Goal: Information Seeking & Learning: Learn about a topic

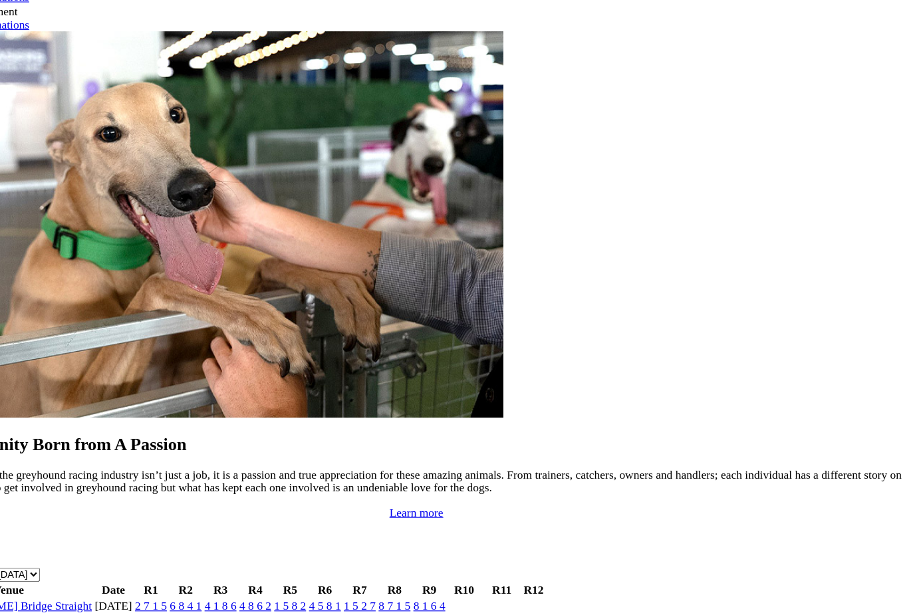
scroll to position [952, 3]
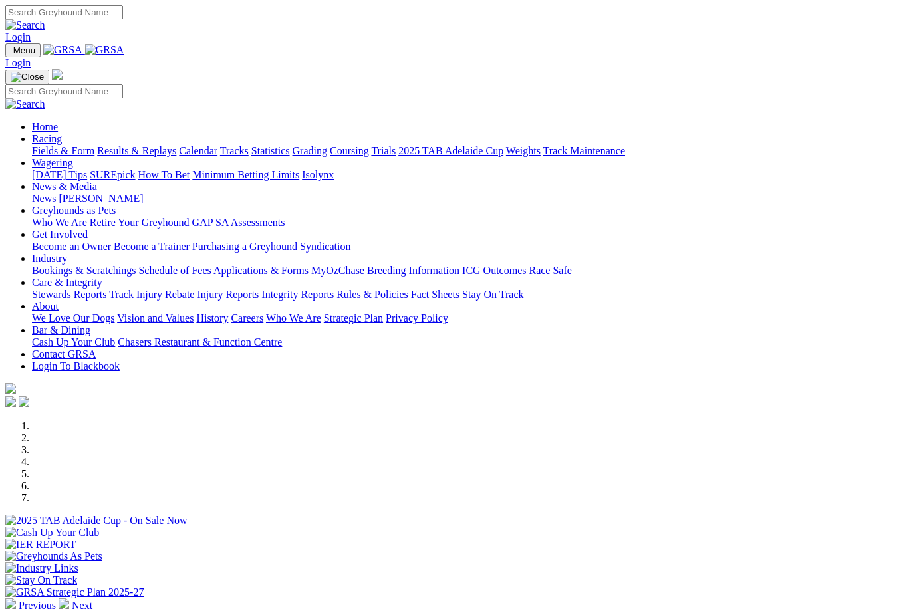
click at [97, 181] on link "News & Media" at bounding box center [64, 186] width 65 height 11
click at [56, 193] on link "News" at bounding box center [44, 198] width 24 height 11
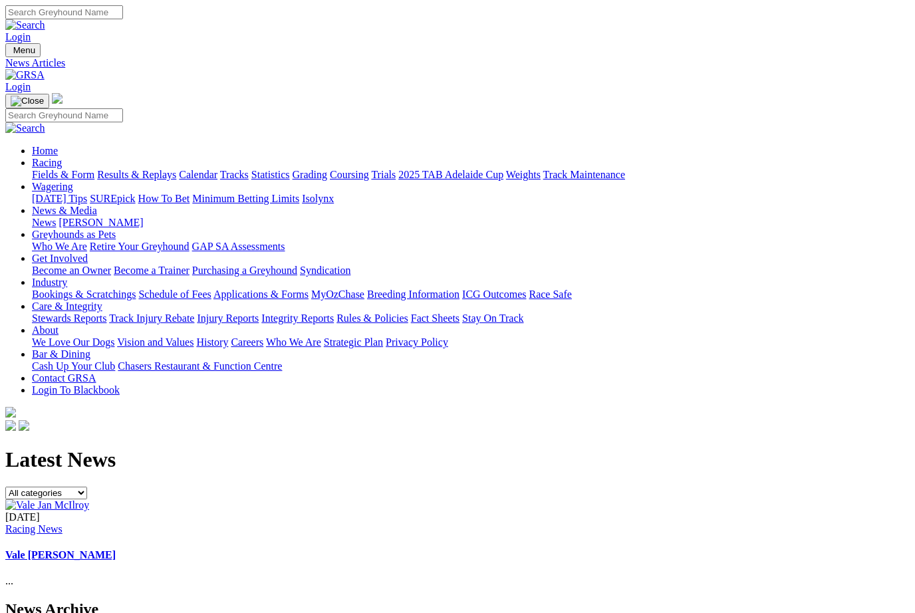
click at [89, 500] on img at bounding box center [47, 506] width 84 height 12
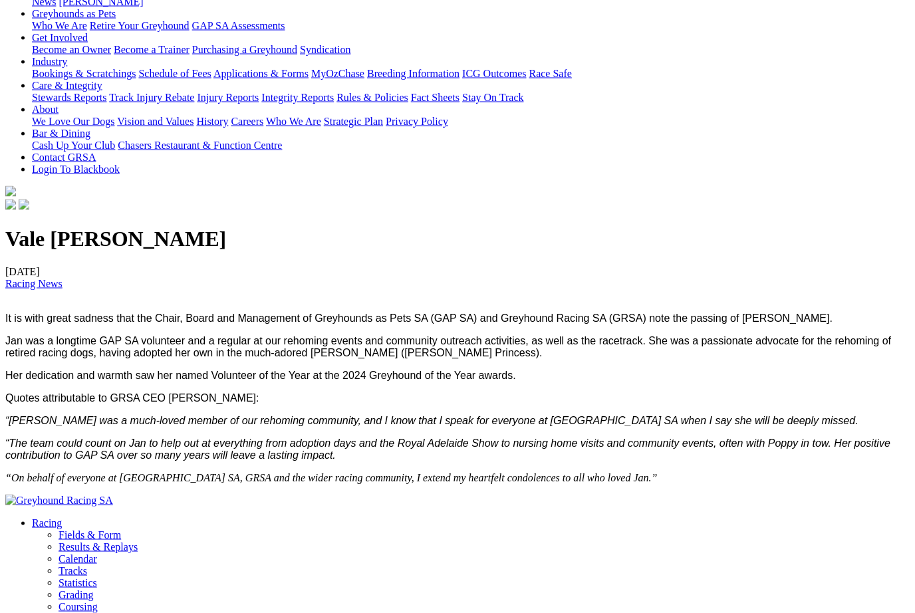
scroll to position [228, 0]
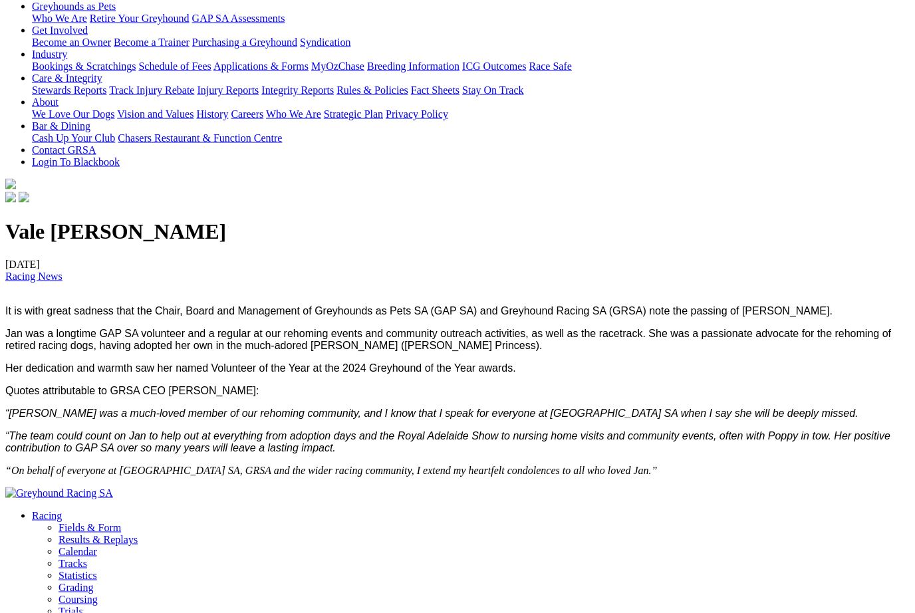
click at [869, 476] on div "Vale Jan McIlroy 03/10/2025 Racing News It is with great sadness that the Chair…" at bounding box center [457, 348] width 905 height 257
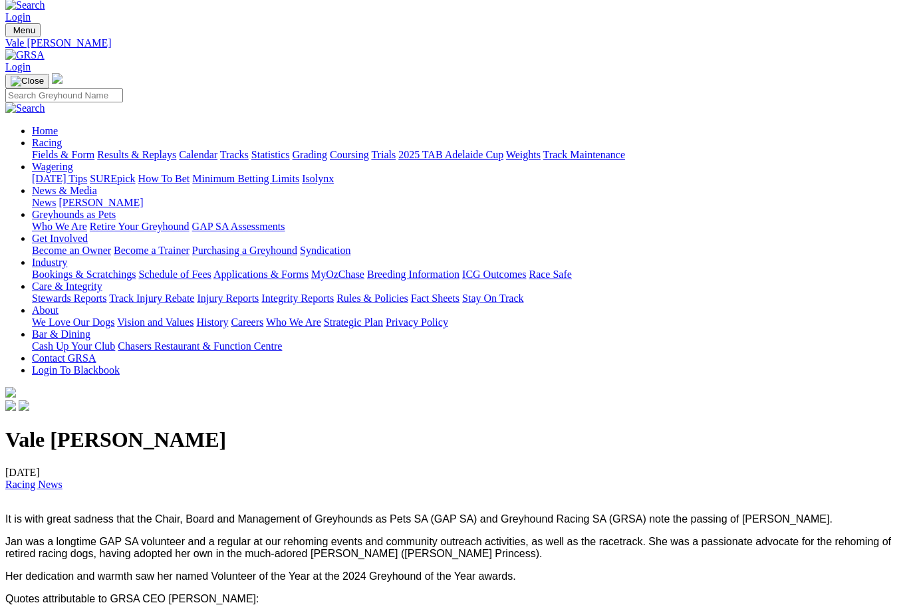
scroll to position [19, 3]
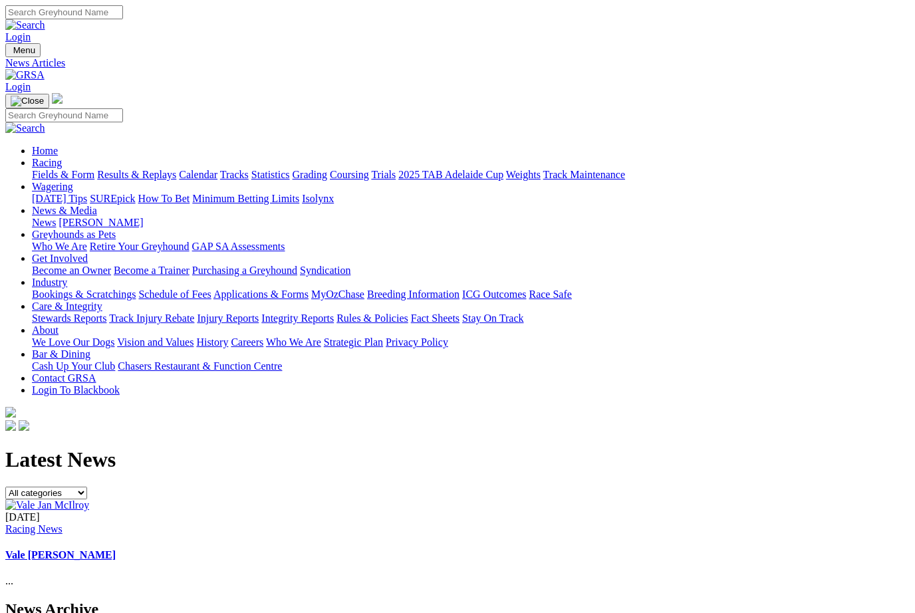
click at [143, 217] on link "[PERSON_NAME]" at bounding box center [101, 222] width 84 height 11
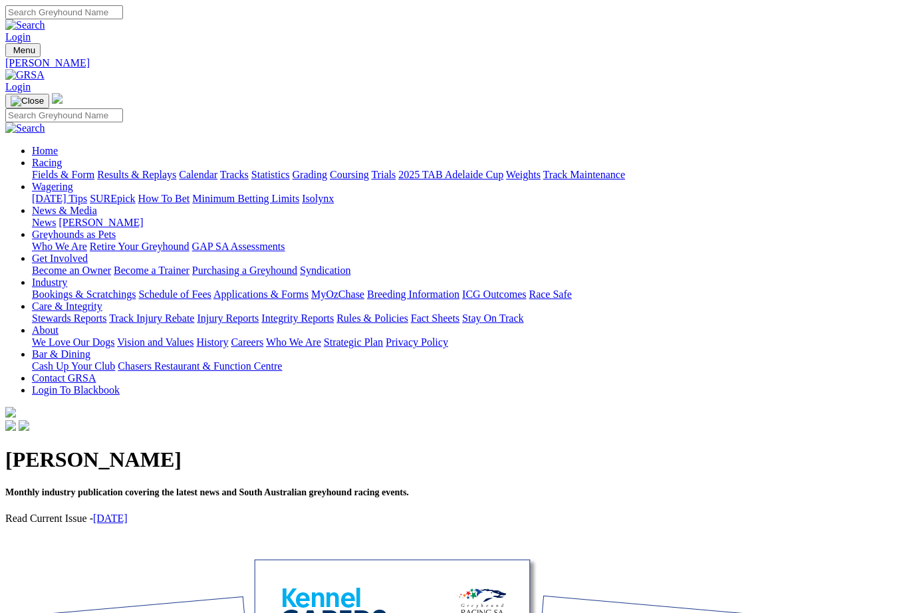
click at [128, 513] on link "[DATE]" at bounding box center [110, 518] width 35 height 11
